Goal: Transaction & Acquisition: Purchase product/service

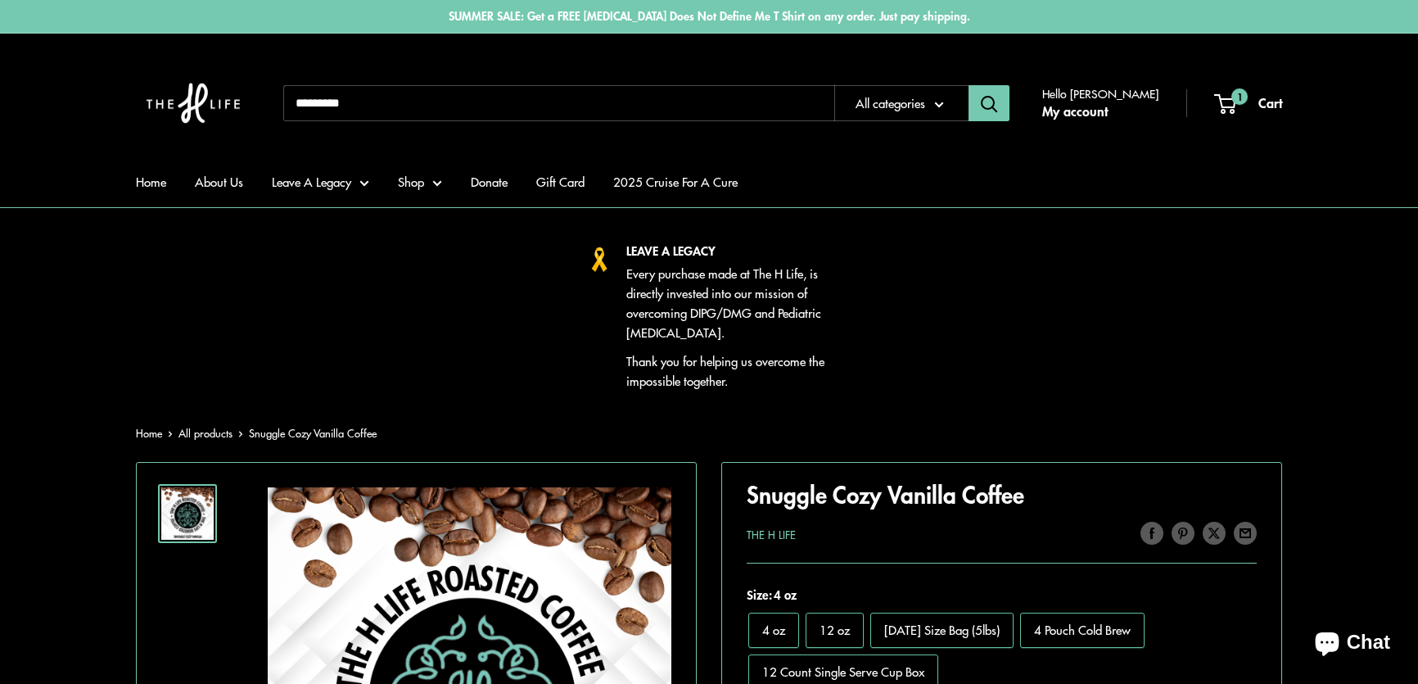
scroll to position [744, 0]
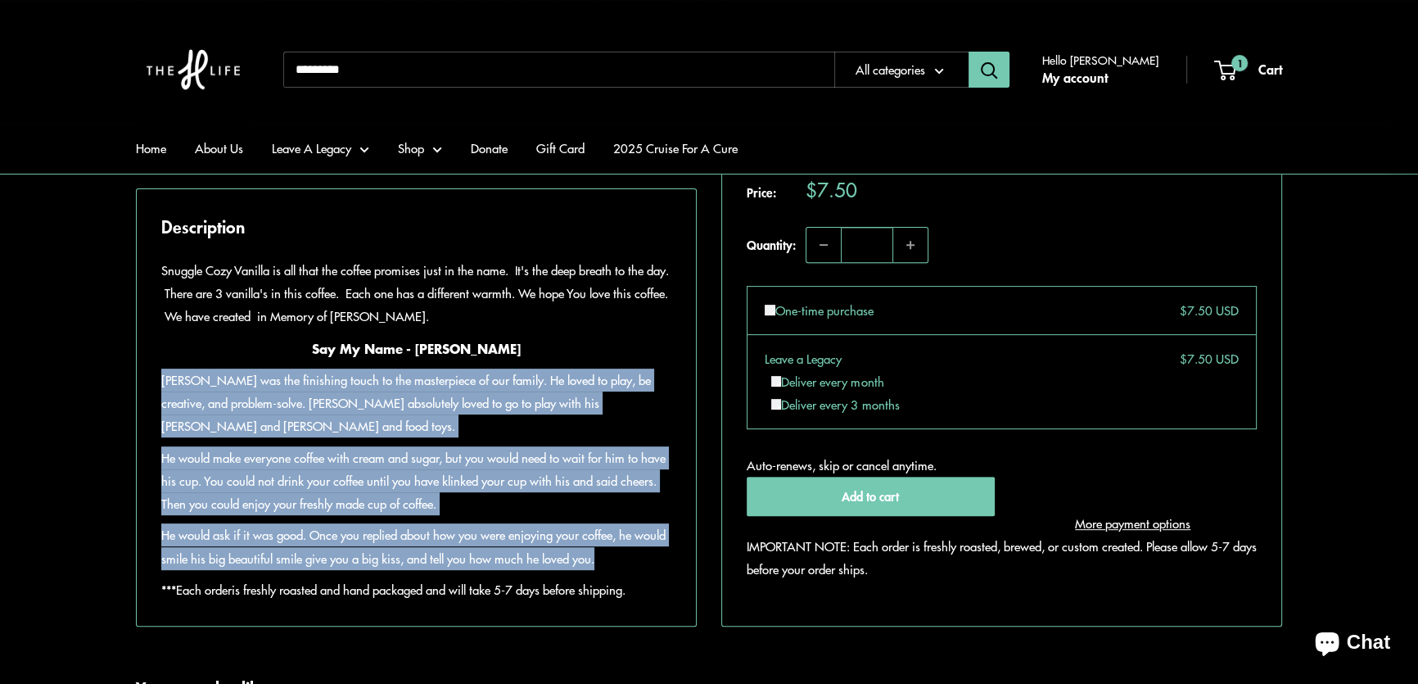
drag, startPoint x: 161, startPoint y: 425, endPoint x: 639, endPoint y: 603, distance: 509.3
click at [639, 601] on div "Snuggle Cozy Vanilla is all that the coffee promises just in the name. It's the…" at bounding box center [416, 430] width 510 height 342
copy div "Teddy was the finishing touch to the masterpiece of our family. He loved to pla…"
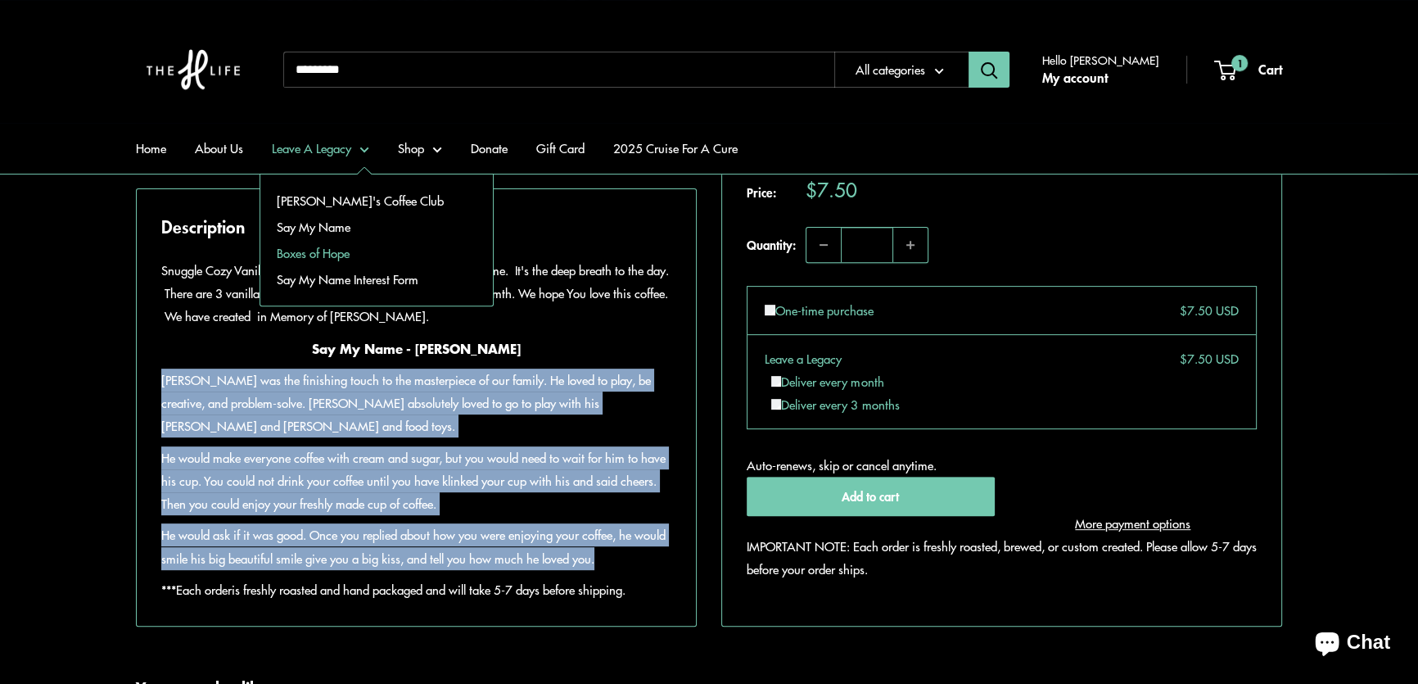
click at [320, 252] on link "Boxes of Hope" at bounding box center [376, 253] width 233 height 26
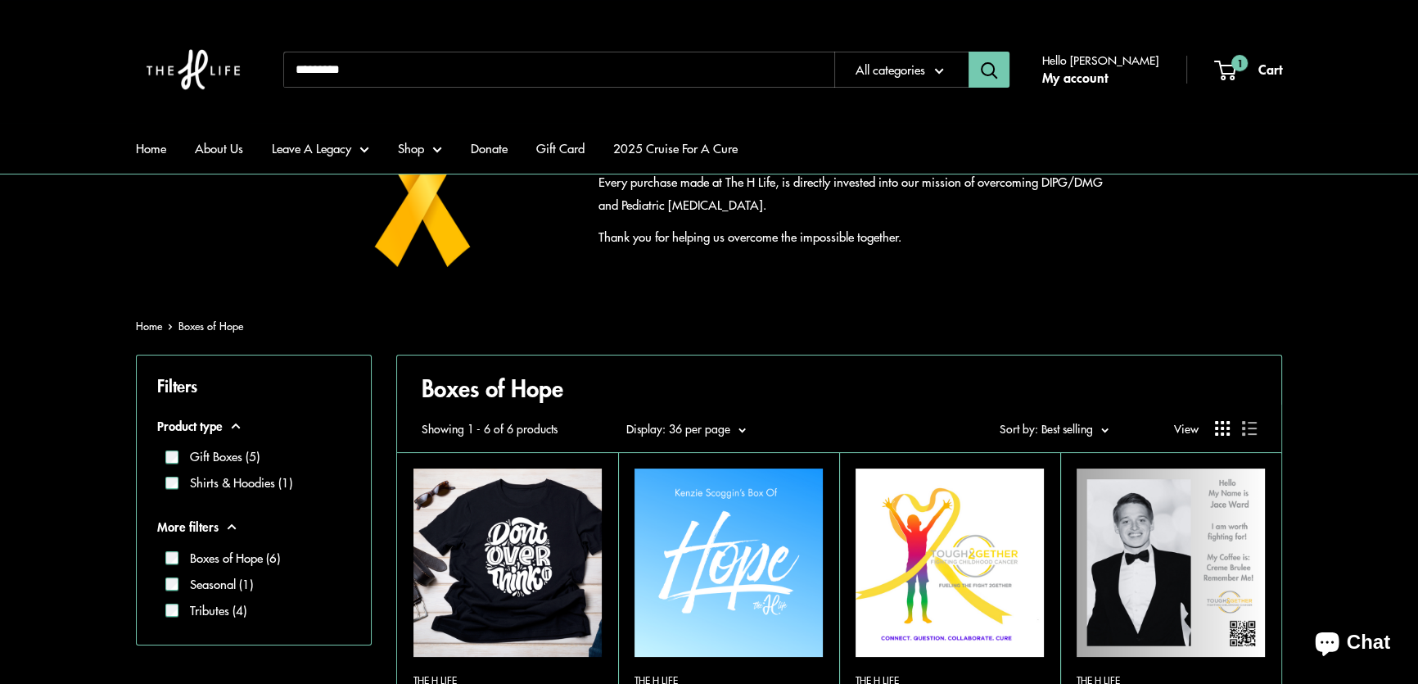
scroll to position [148, 0]
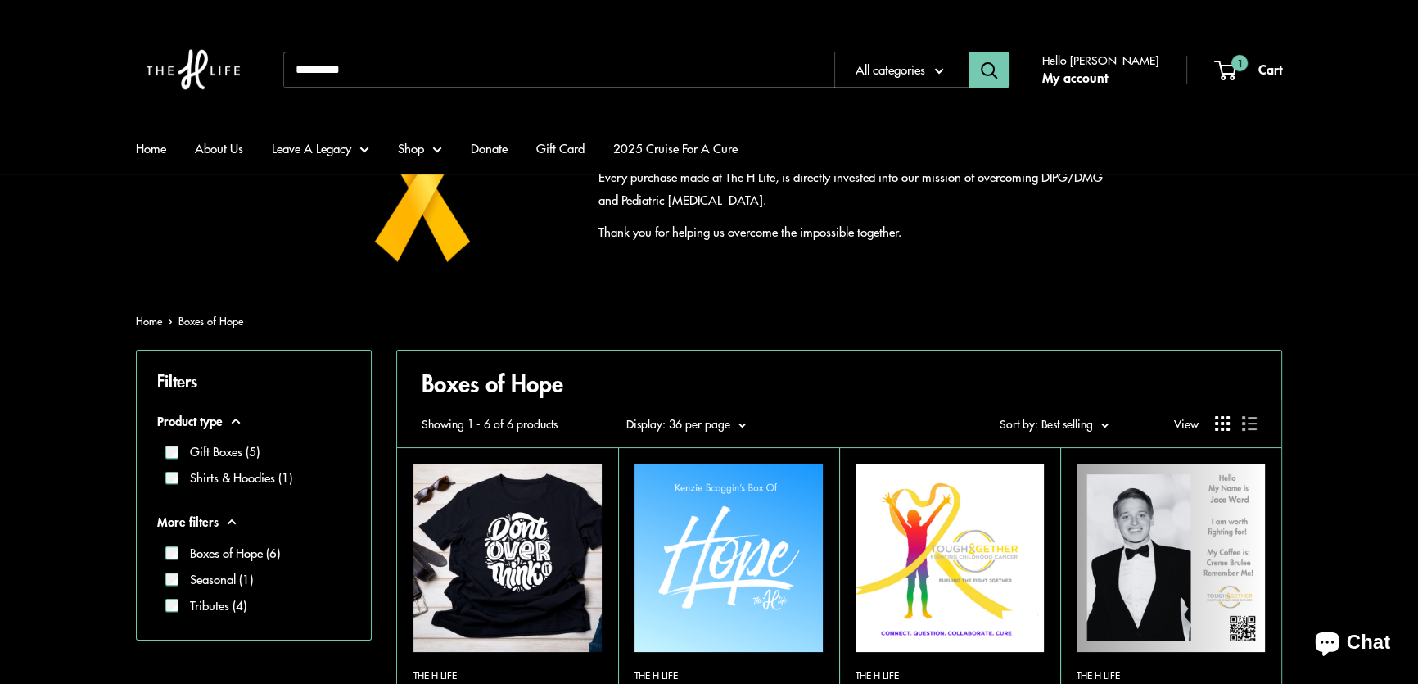
click at [0, 0] on img at bounding box center [0, 0] width 0 height 0
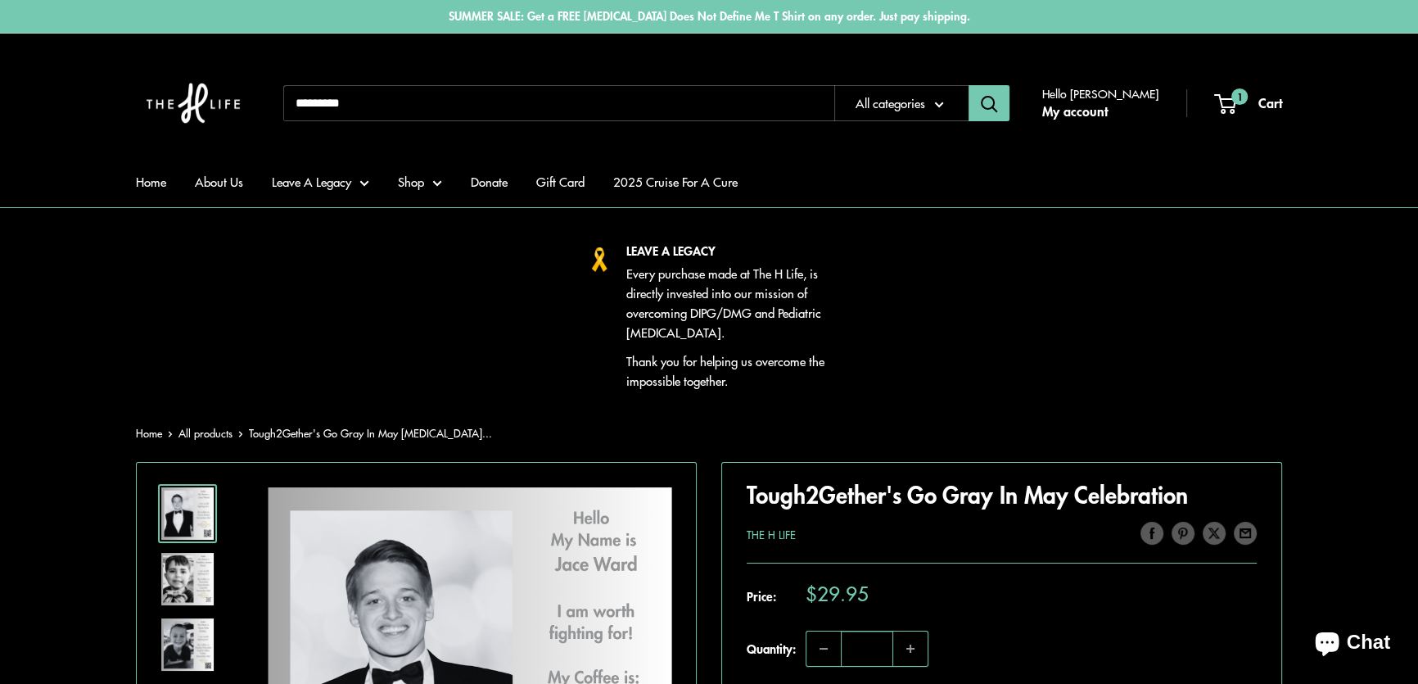
click at [193, 587] on img at bounding box center [187, 579] width 52 height 52
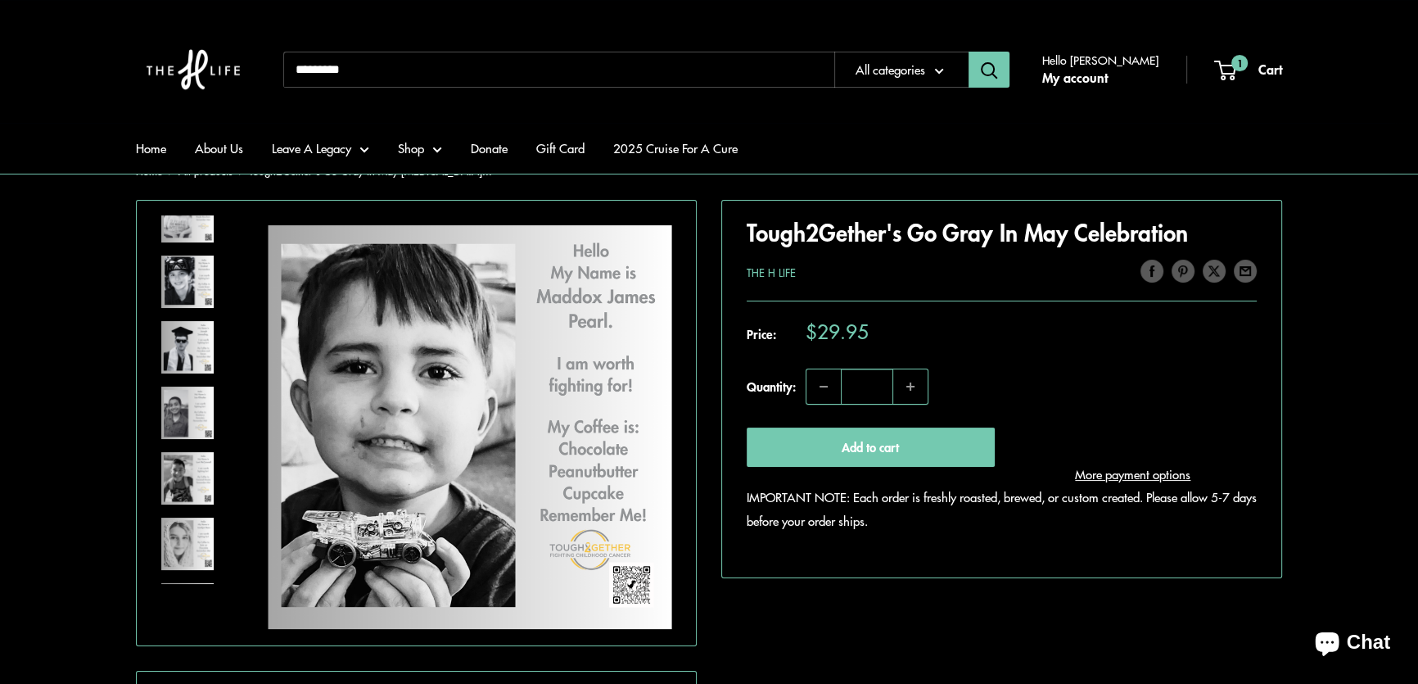
scroll to position [223, 0]
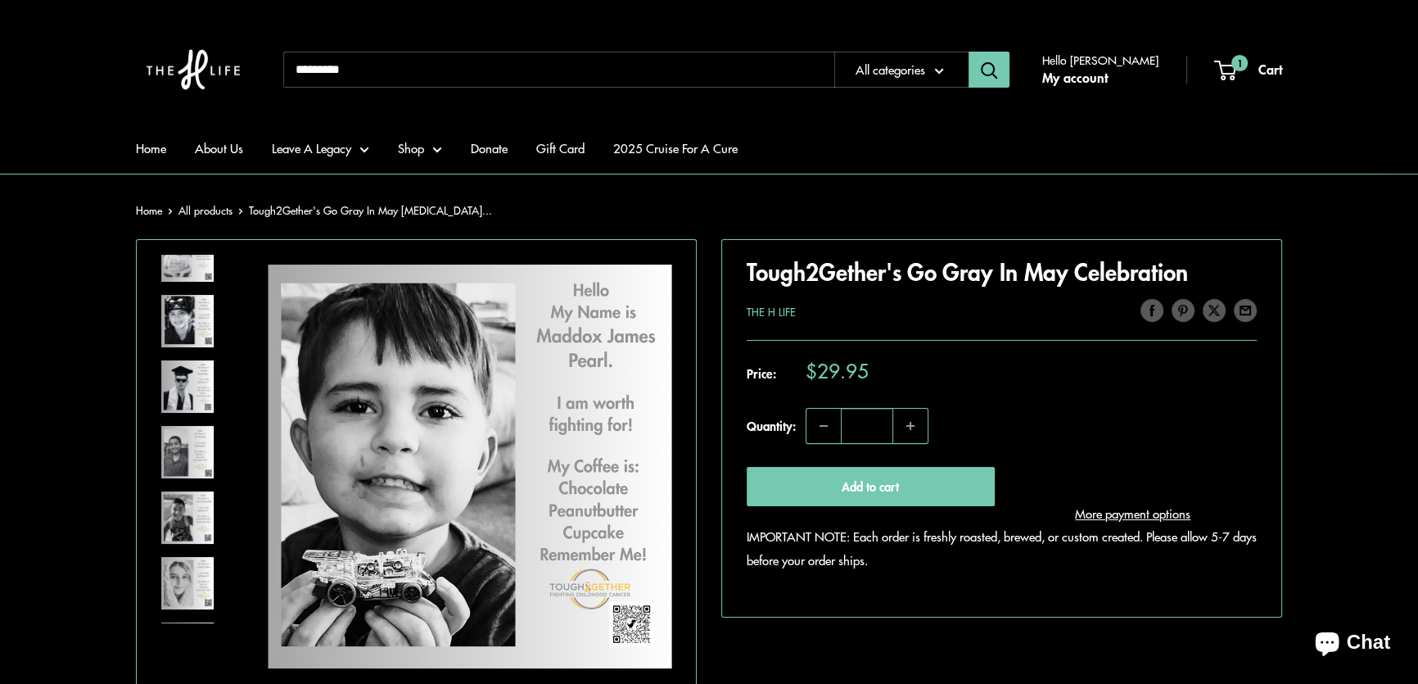
click at [187, 459] on img at bounding box center [187, 452] width 52 height 52
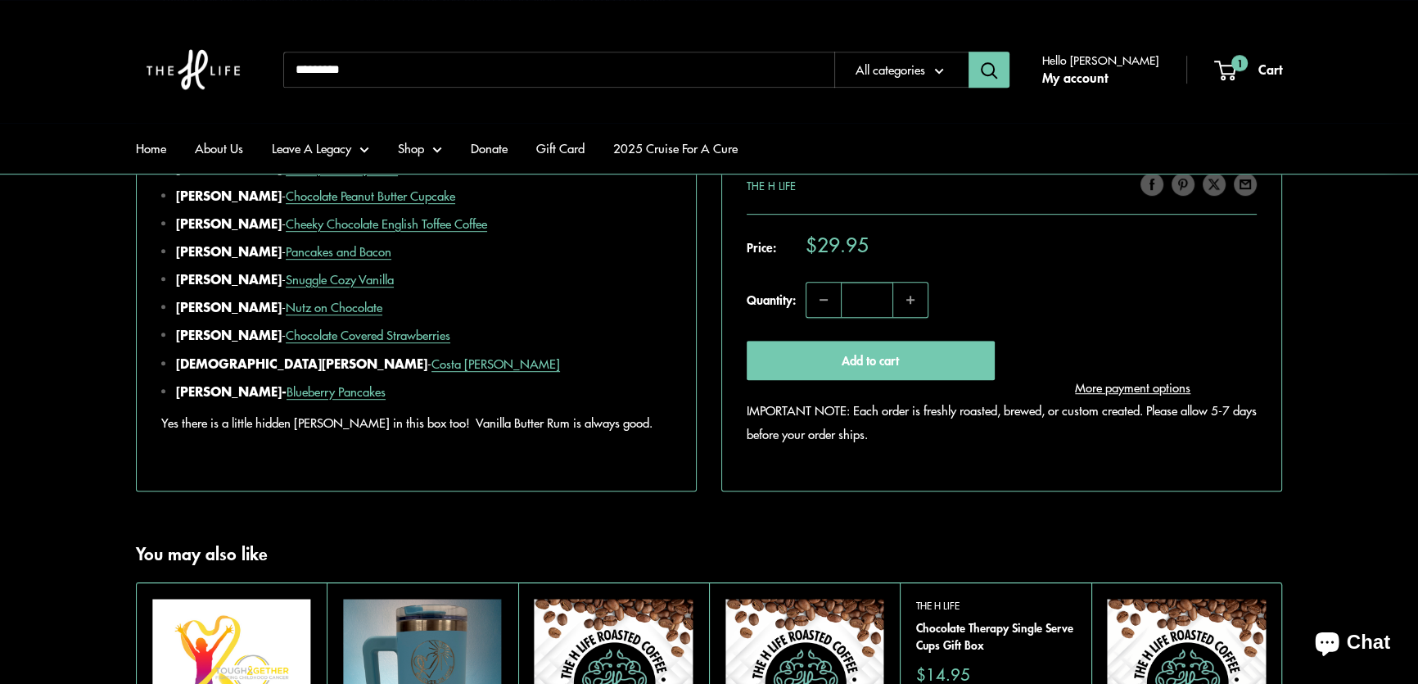
scroll to position [1339, 0]
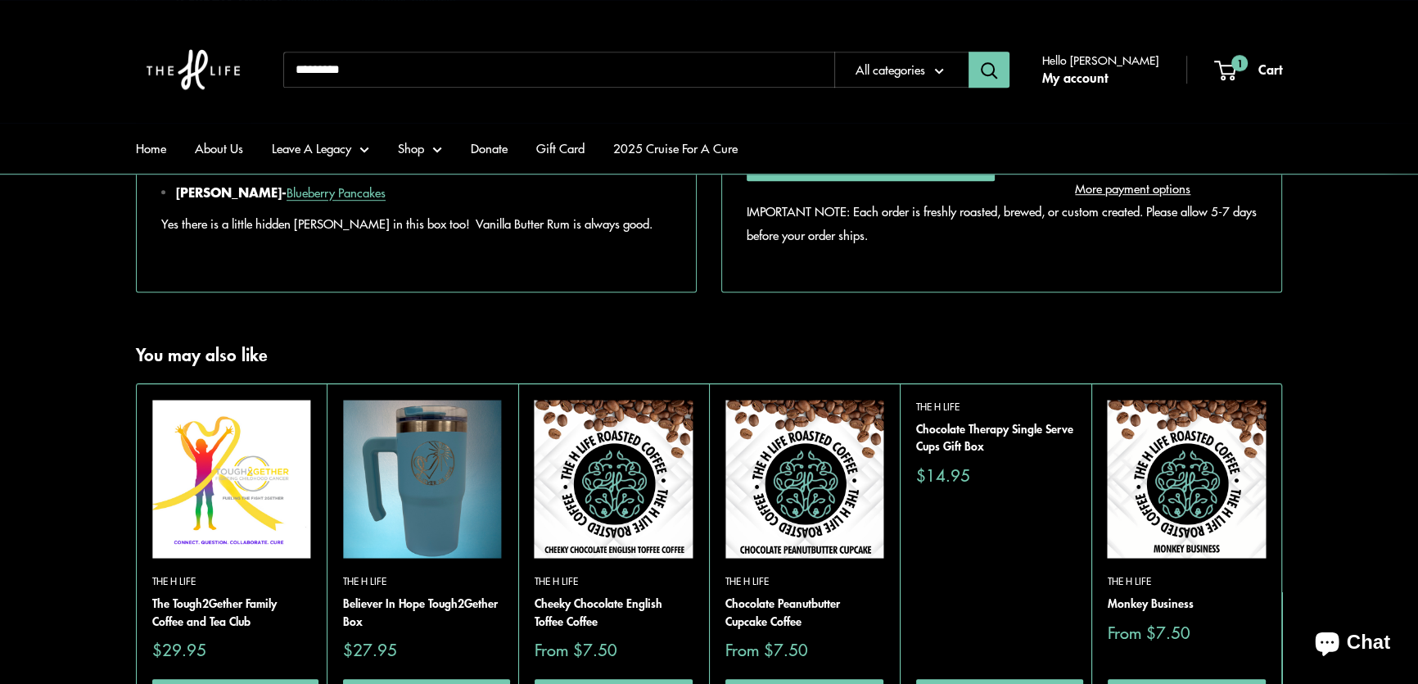
click at [459, 67] on input "Search..." at bounding box center [558, 70] width 551 height 36
type input "***"
click at [969, 52] on button "Search" at bounding box center [989, 70] width 41 height 36
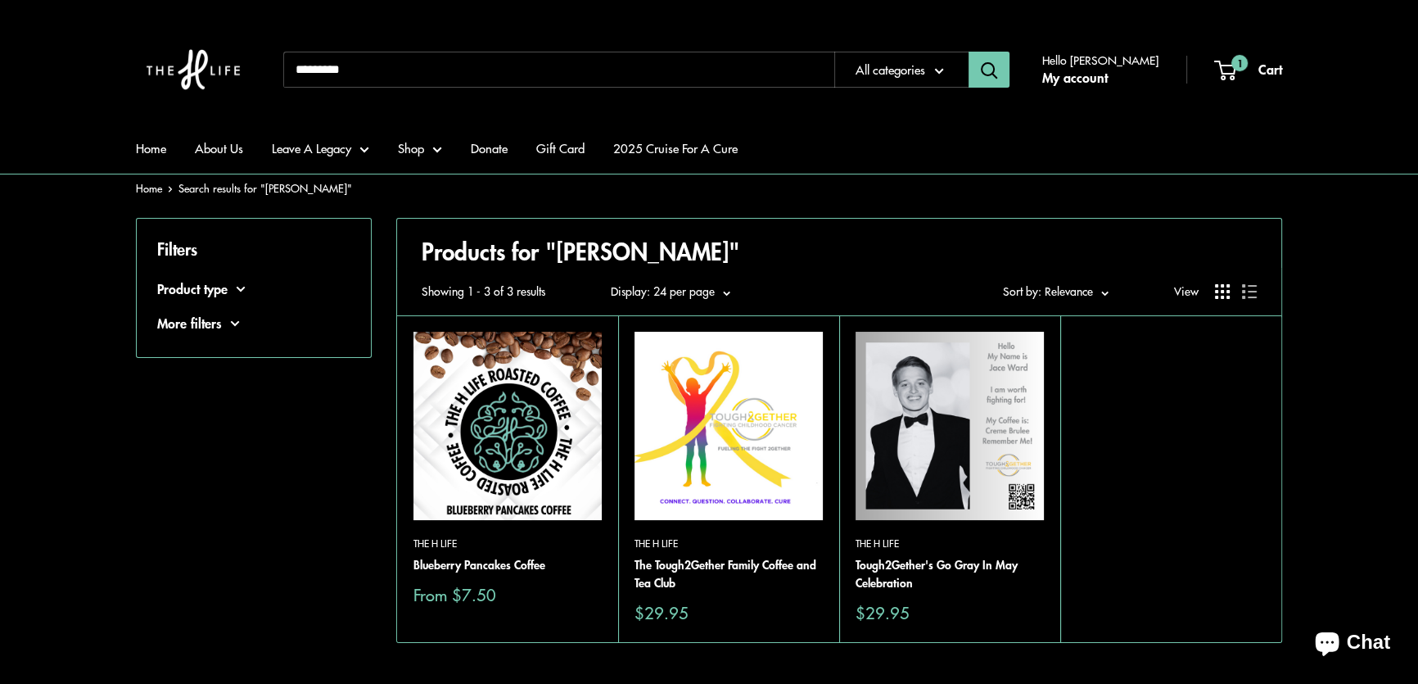
scroll to position [74, 0]
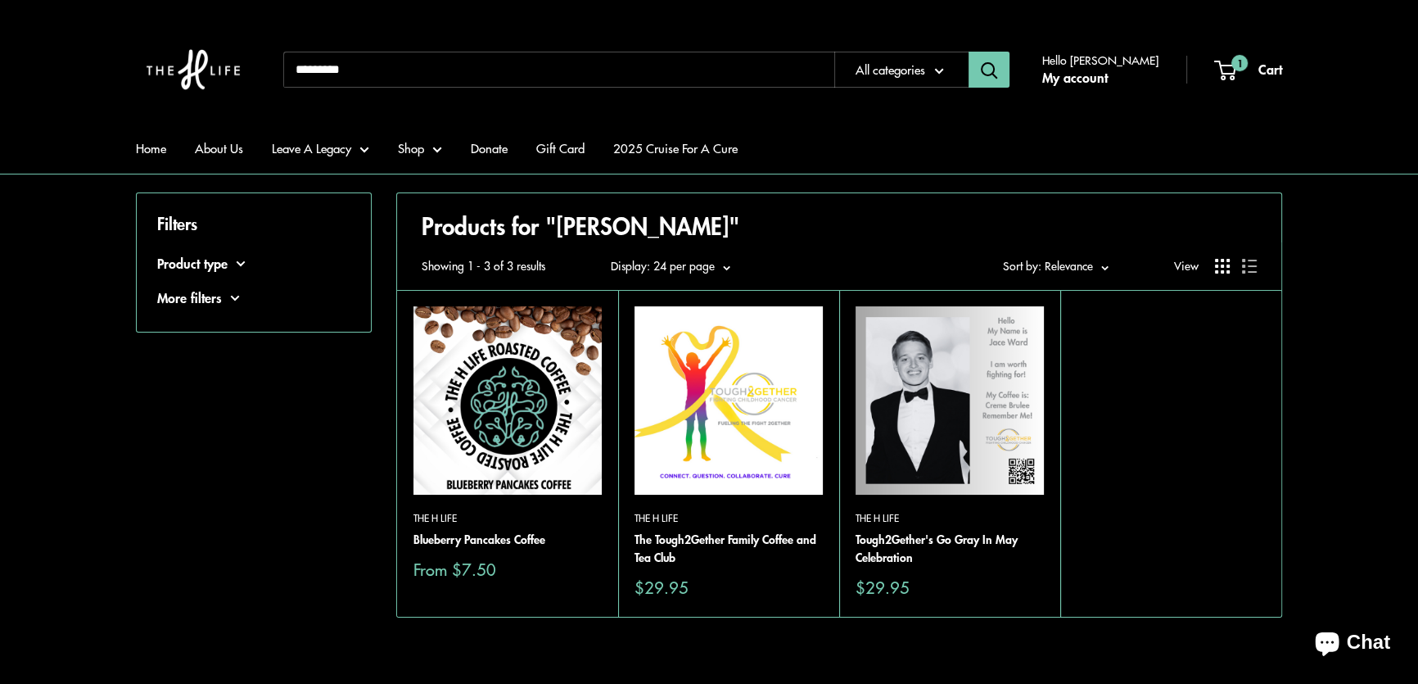
click at [493, 407] on img at bounding box center [507, 400] width 188 height 188
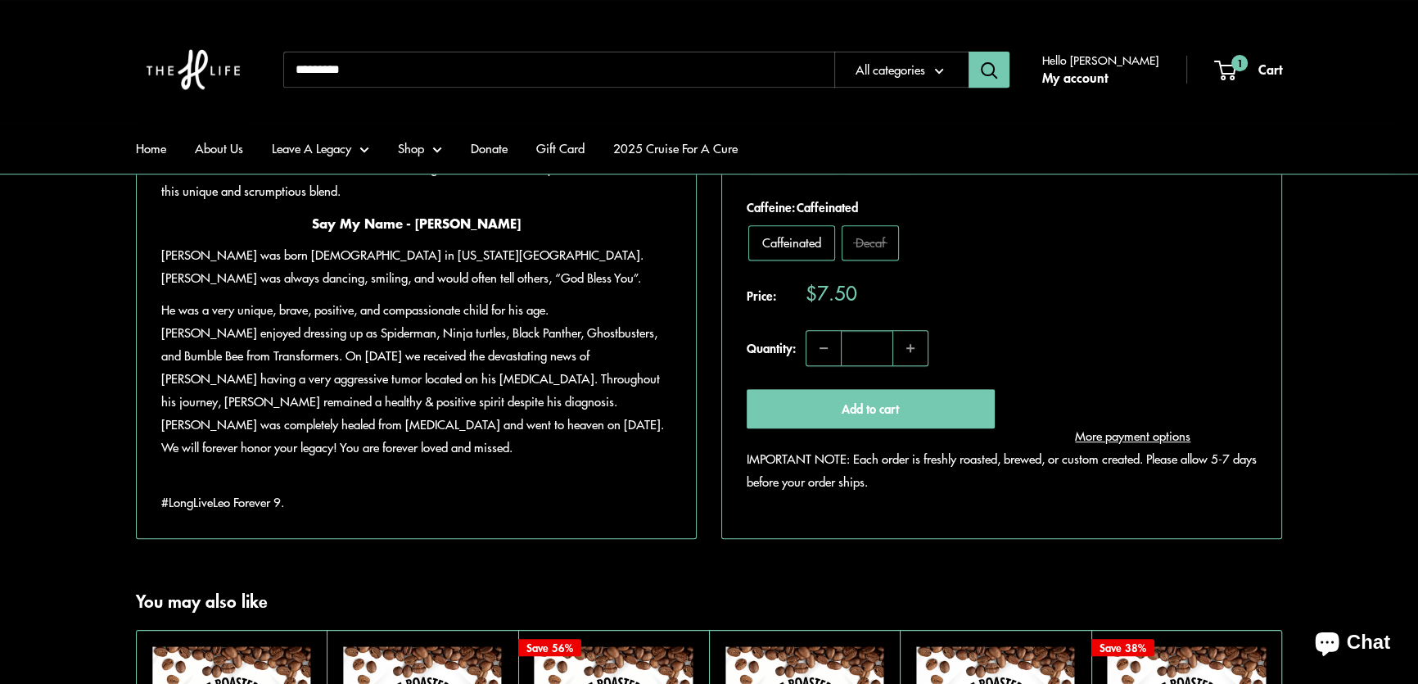
scroll to position [819, 0]
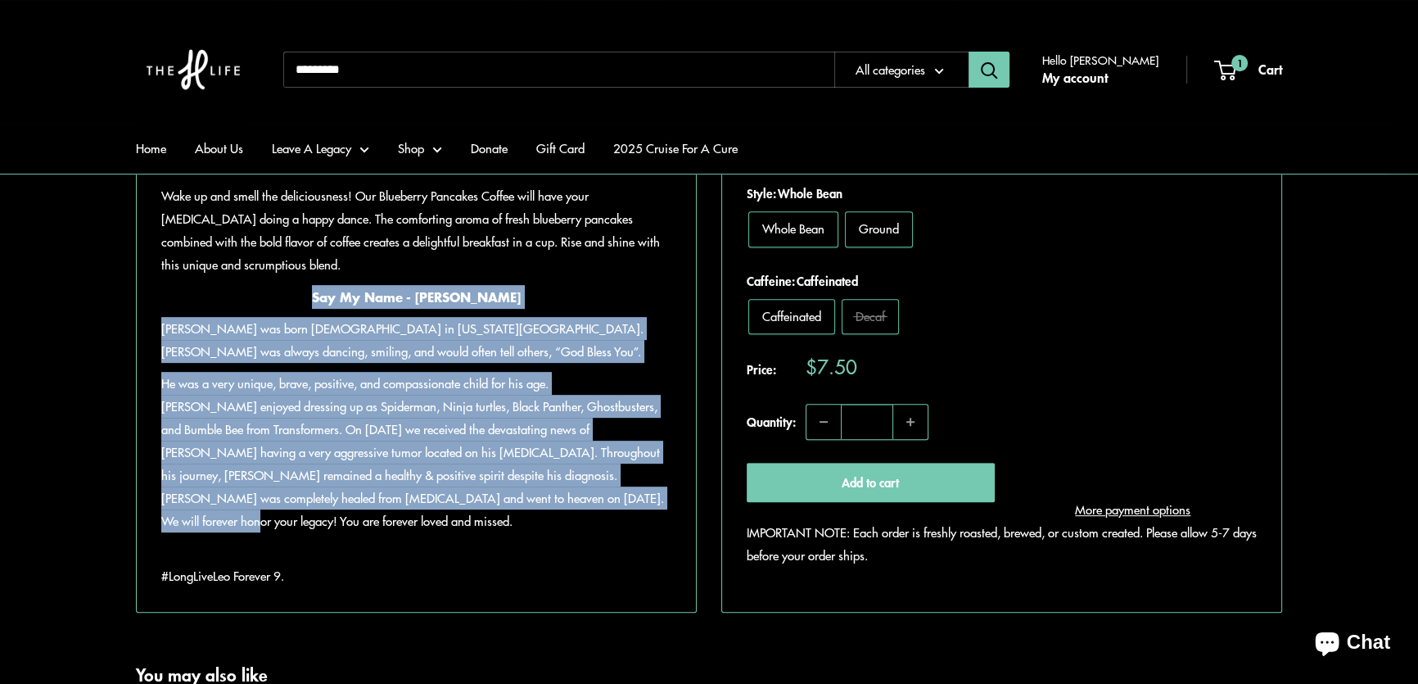
drag, startPoint x: 329, startPoint y: 344, endPoint x: 637, endPoint y: 537, distance: 363.5
click at [637, 537] on div "Wake up and smell the deliciousness! Our Blueberry Pancakes Coffee will have yo…" at bounding box center [416, 385] width 510 height 403
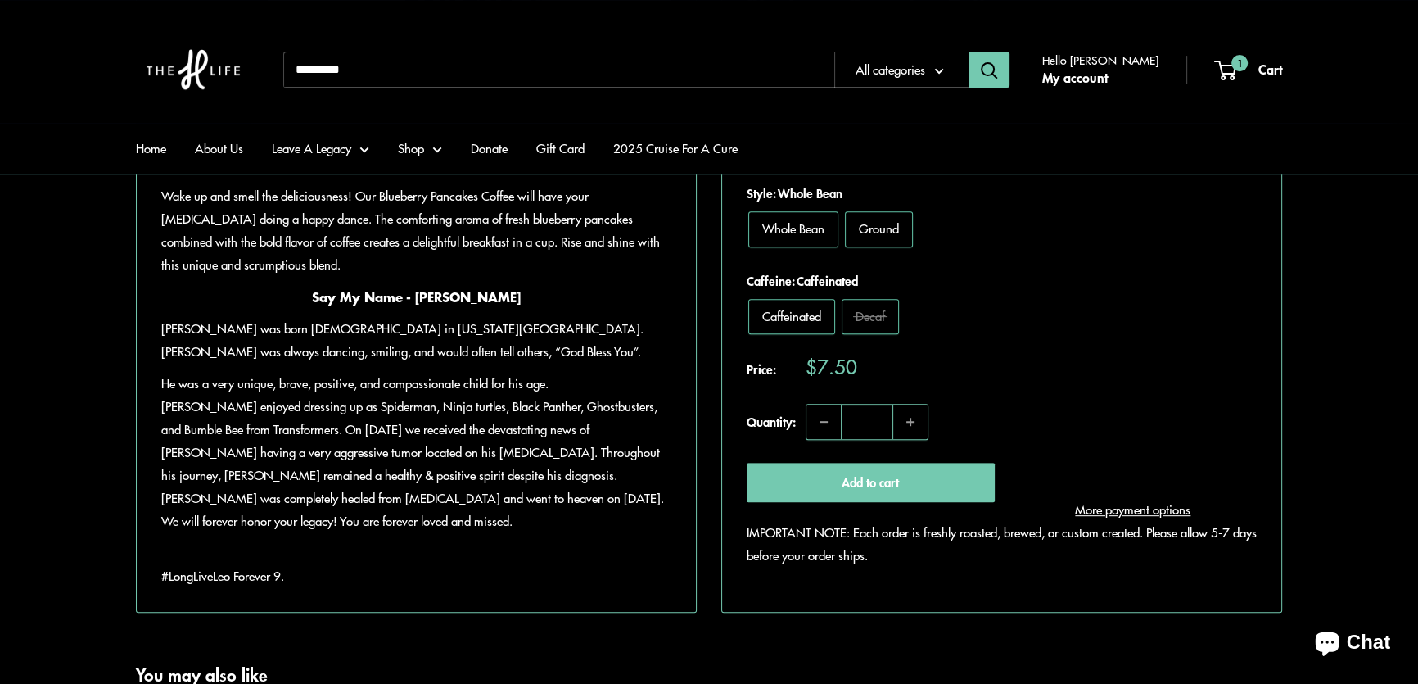
click at [824, 544] on p "IMPORTANT NOTE: Each order is freshly roasted, brewed, or custom created. Pleas…" at bounding box center [1002, 544] width 510 height 46
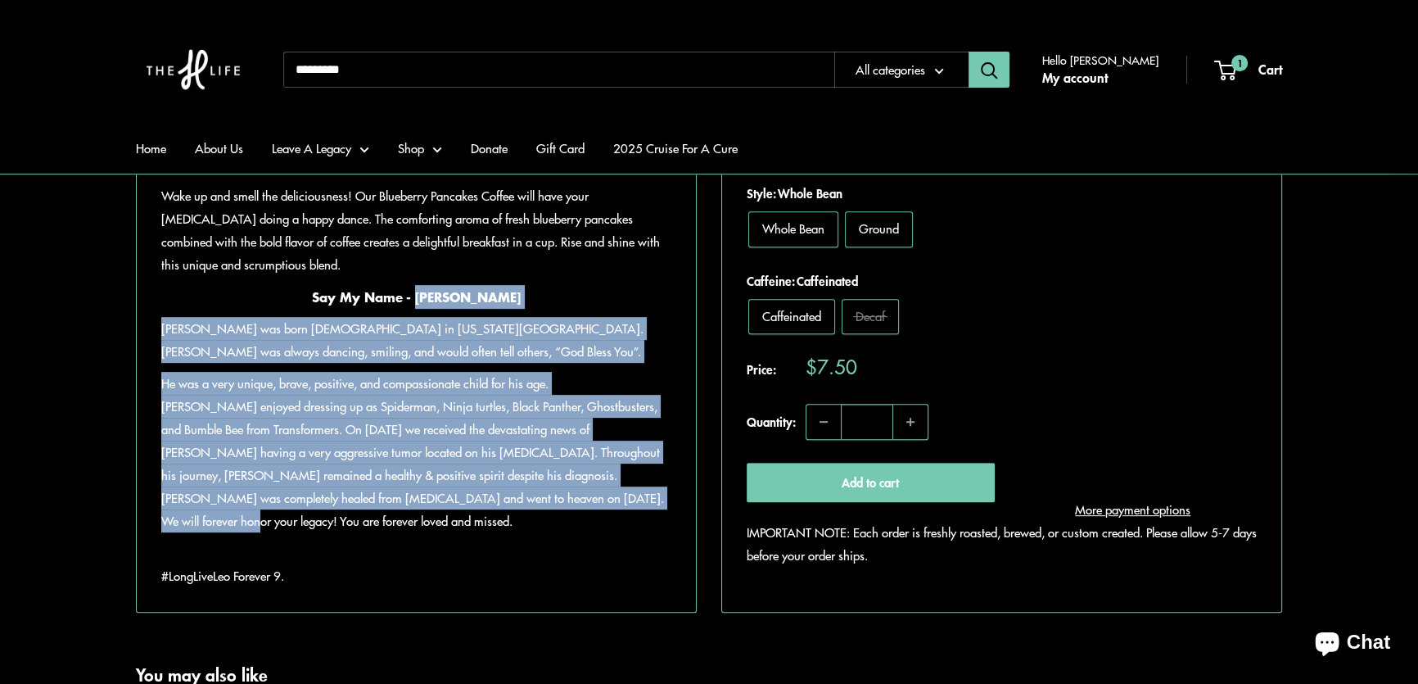
drag, startPoint x: 434, startPoint y: 341, endPoint x: 569, endPoint y: 540, distance: 241.2
click at [569, 540] on div "Wake up and smell the deliciousness! Our Blueberry Pancakes Coffee will have yo…" at bounding box center [416, 385] width 510 height 403
copy div "Leo Rhodes Leo Rhodes was born 1/21/2013 in Oklahoma City. Leo was always danci…"
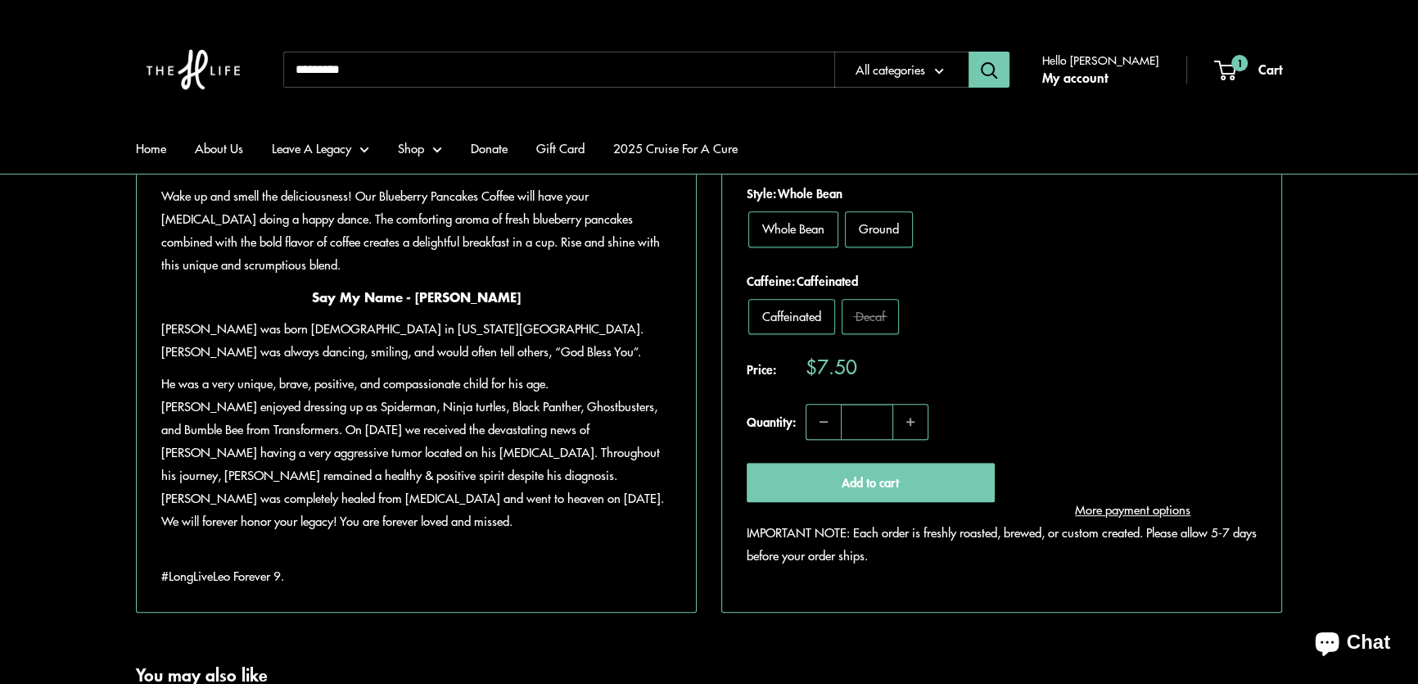
click at [757, 101] on div "Home About Us Leave A Legacy Shop Donate Gift Card 2025 Cruise For A Cure Need …" at bounding box center [709, 69] width 1146 height 106
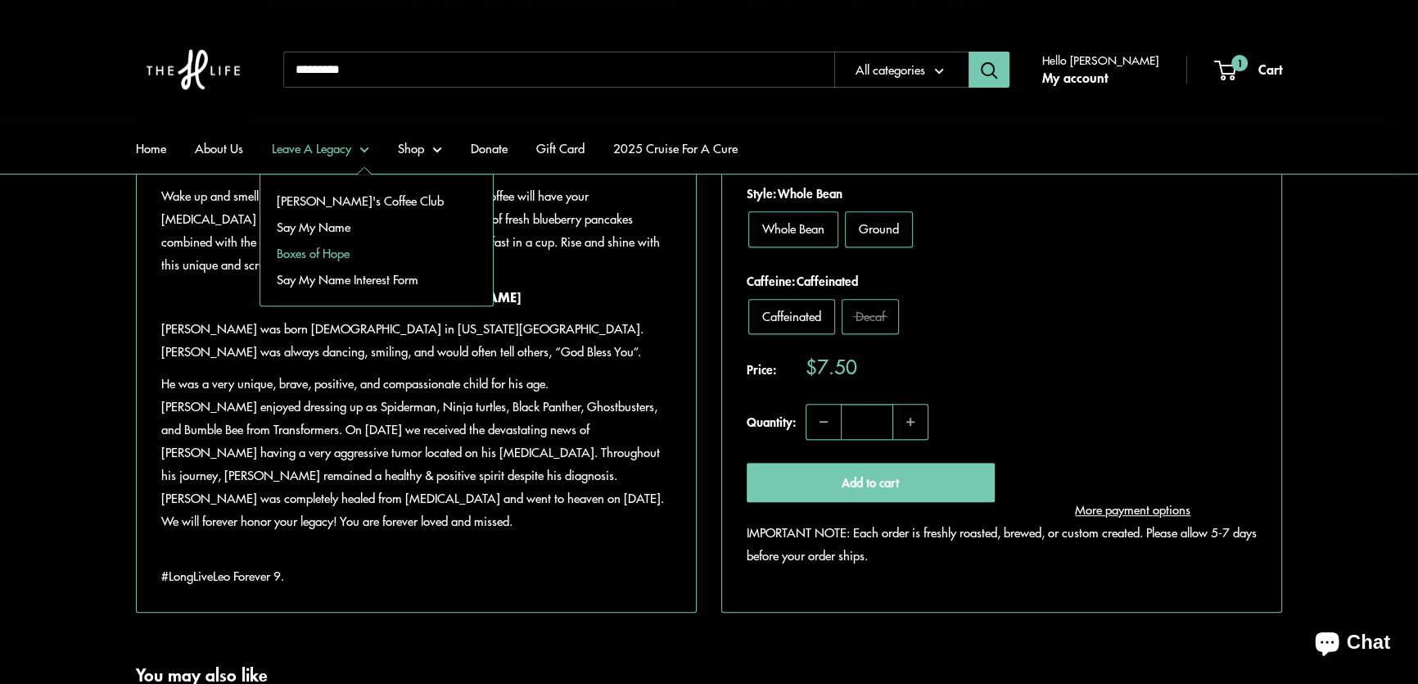
click at [334, 253] on link "Boxes of Hope" at bounding box center [376, 253] width 233 height 26
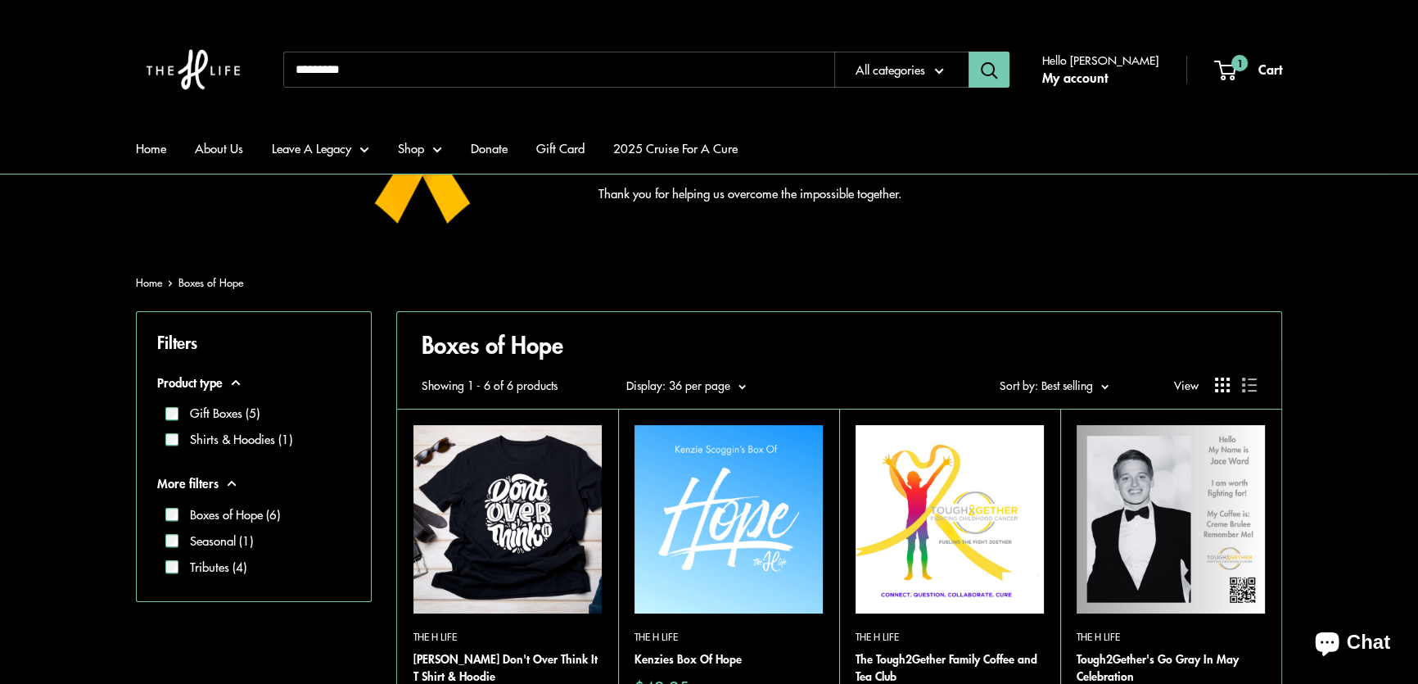
scroll to position [297, 0]
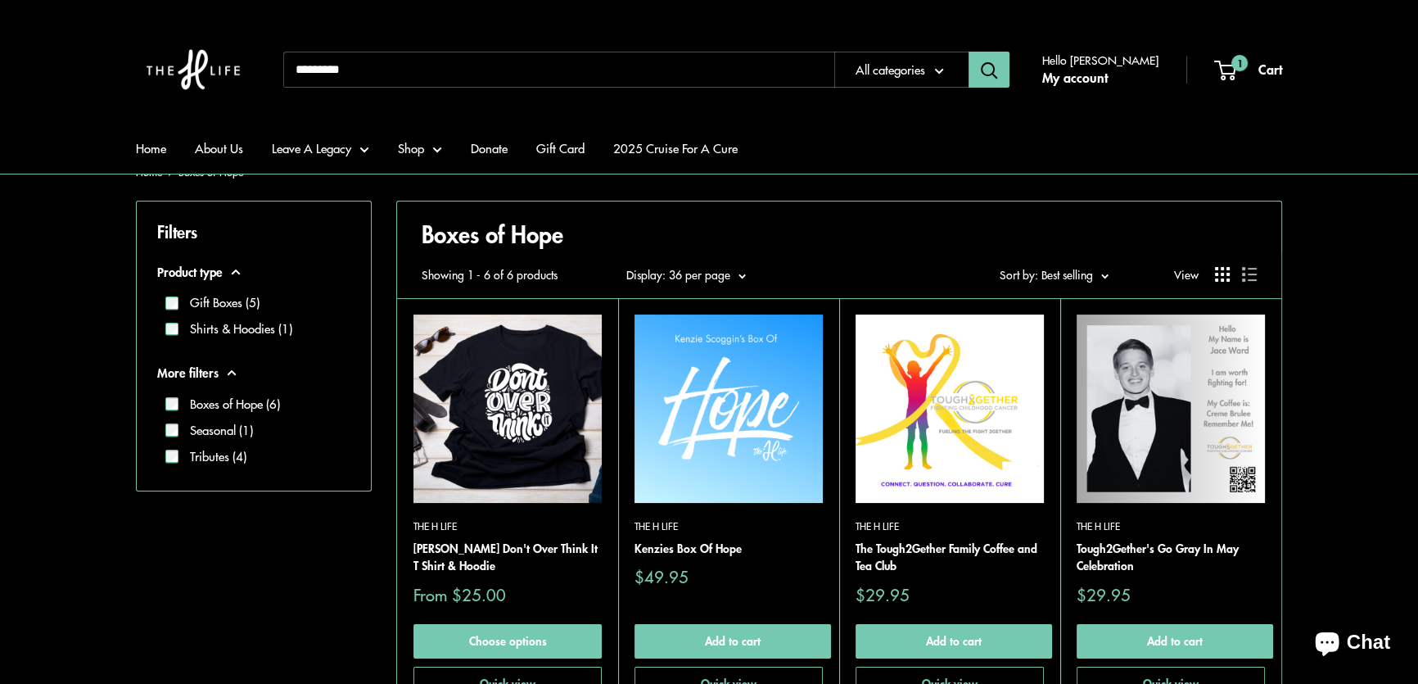
click at [0, 0] on img at bounding box center [0, 0] width 0 height 0
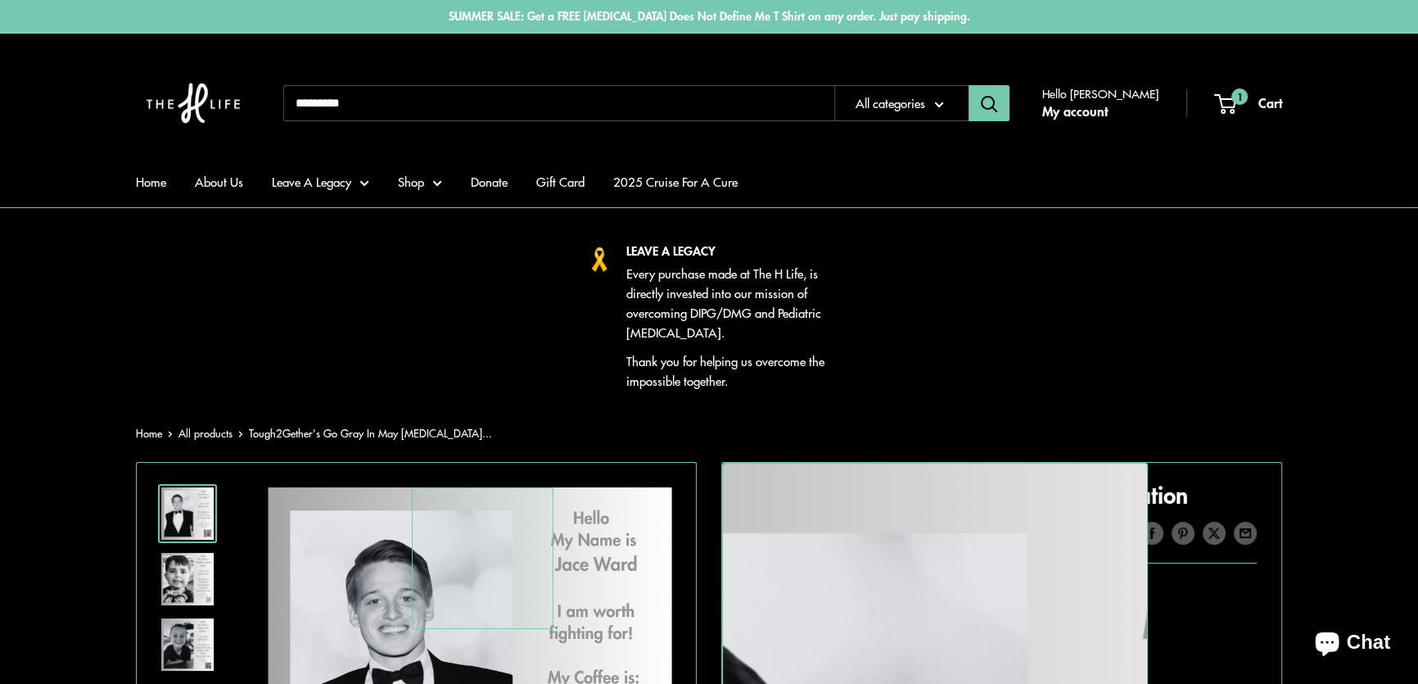
scroll to position [446, 0]
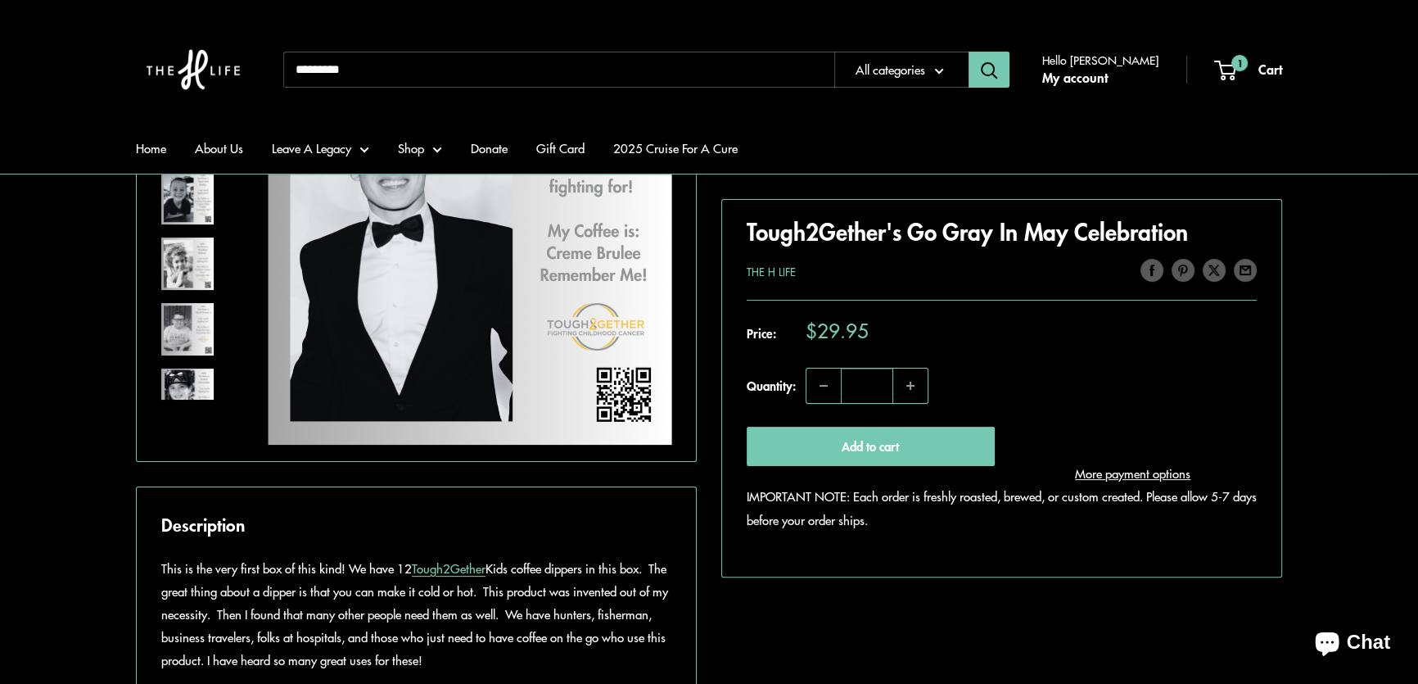
click at [172, 261] on img at bounding box center [187, 263] width 52 height 52
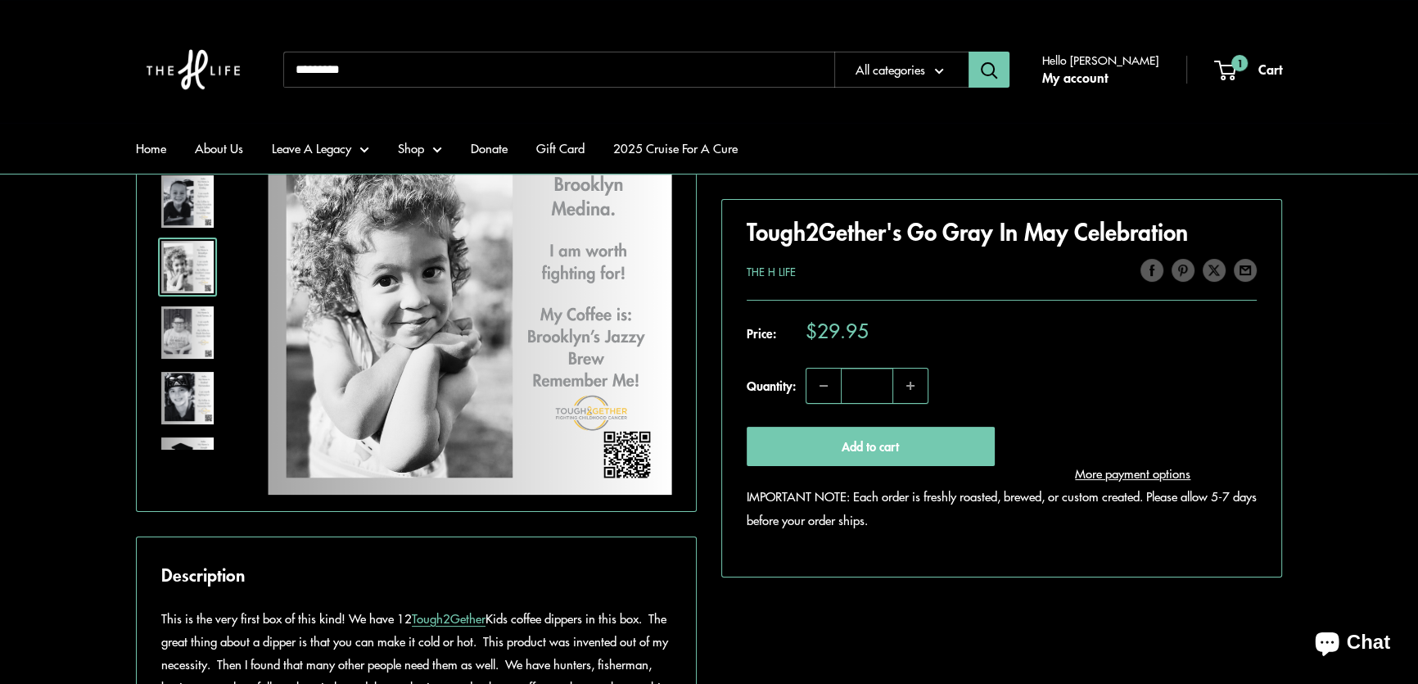
scroll to position [372, 0]
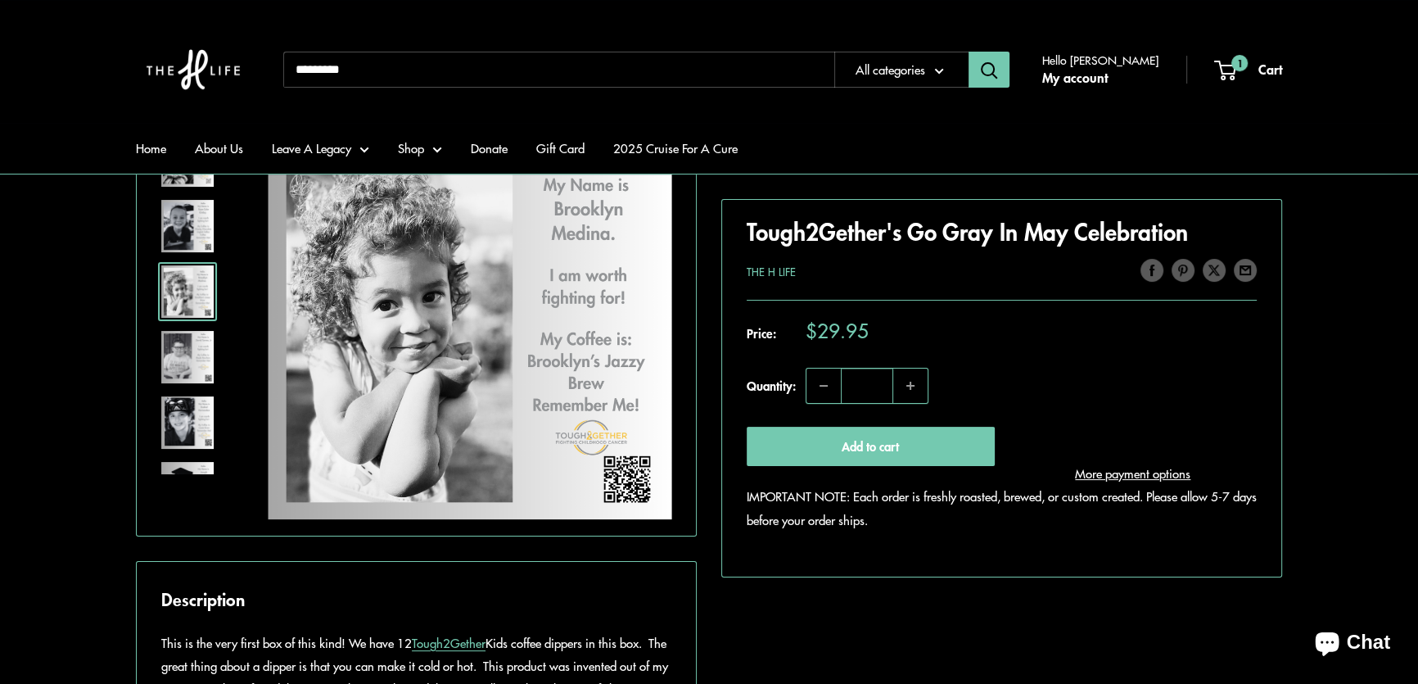
click at [383, 74] on input "Search..." at bounding box center [558, 70] width 551 height 36
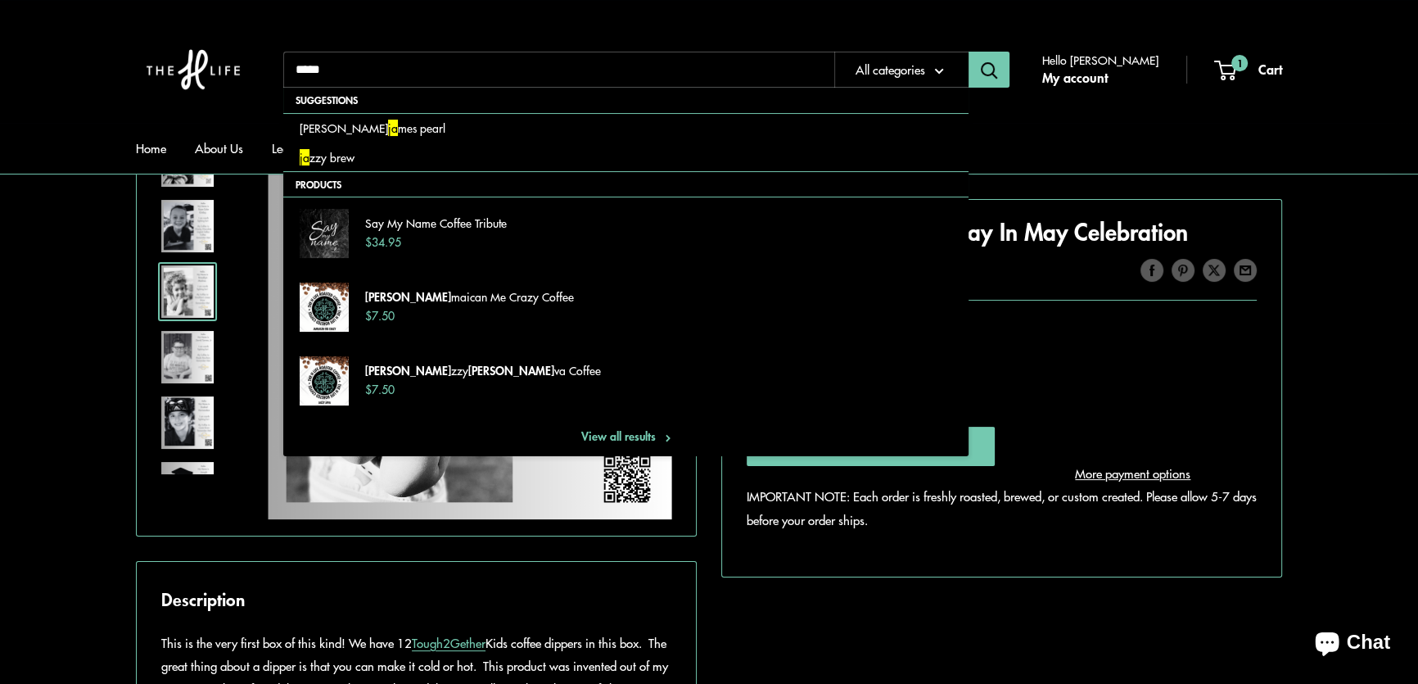
type input "*****"
click at [969, 52] on button "Search" at bounding box center [989, 70] width 41 height 36
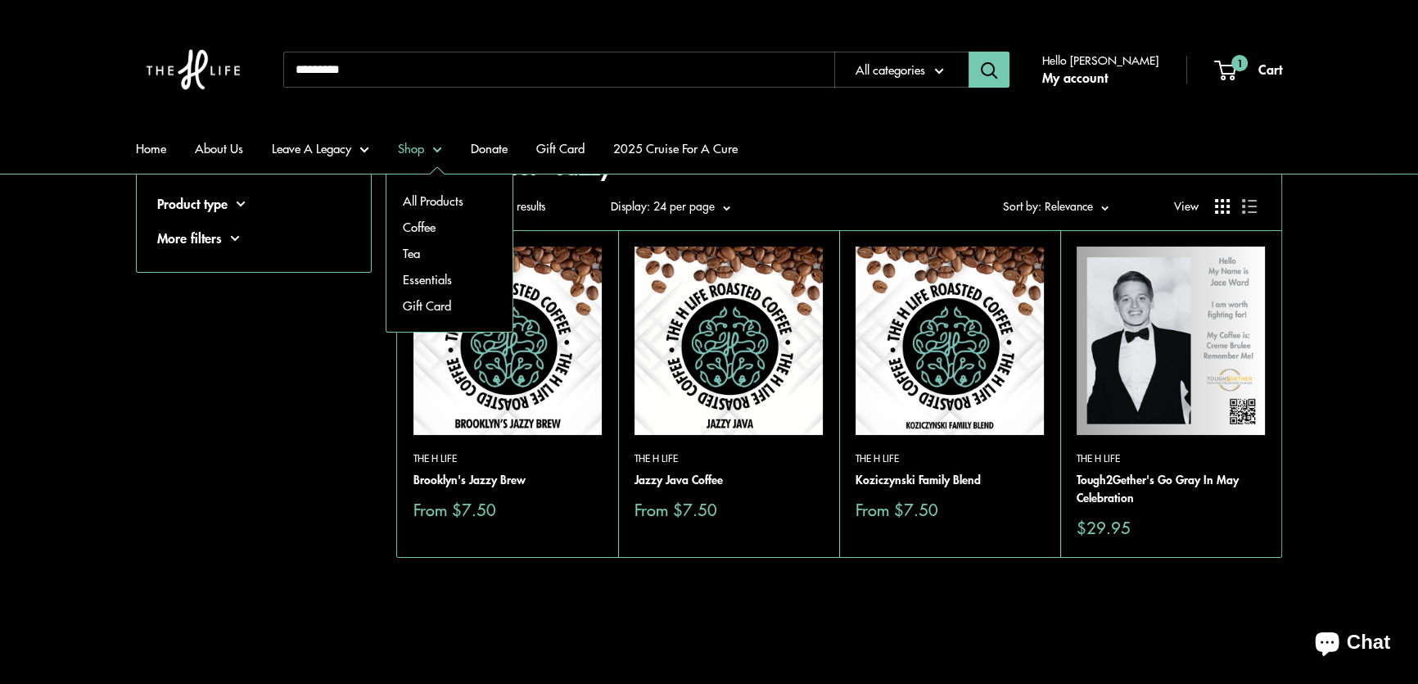
scroll to position [148, 0]
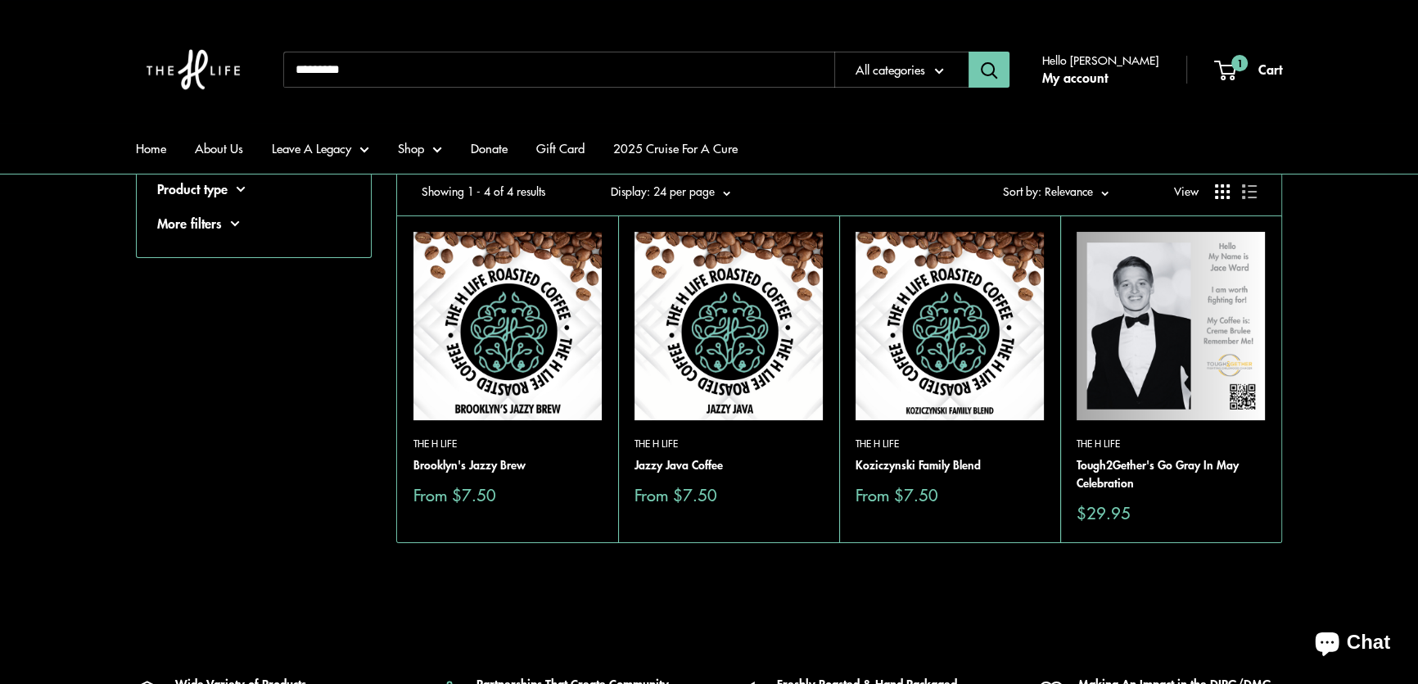
click at [535, 341] on img at bounding box center [507, 326] width 188 height 188
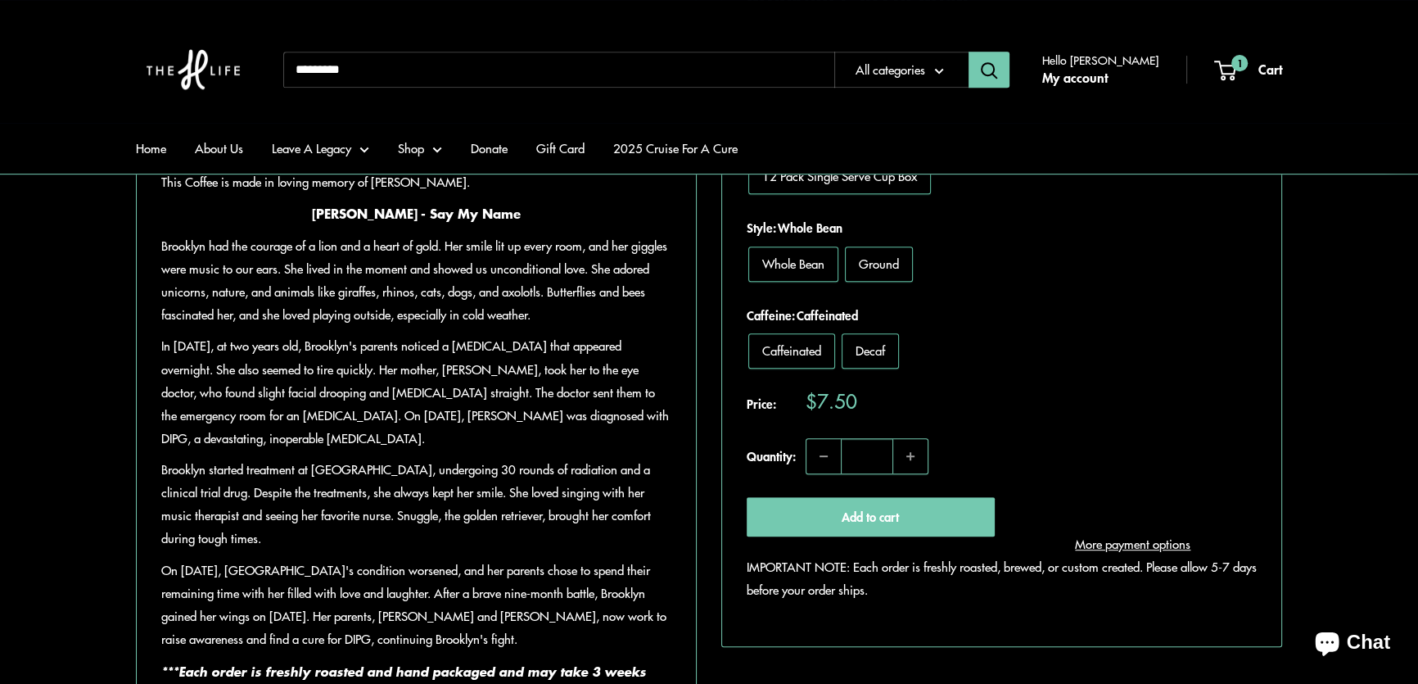
scroll to position [967, 0]
